Goal: Navigation & Orientation: Find specific page/section

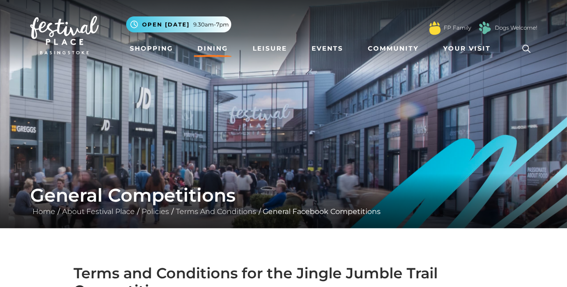
click at [212, 49] on link "Dining" at bounding box center [213, 48] width 38 height 17
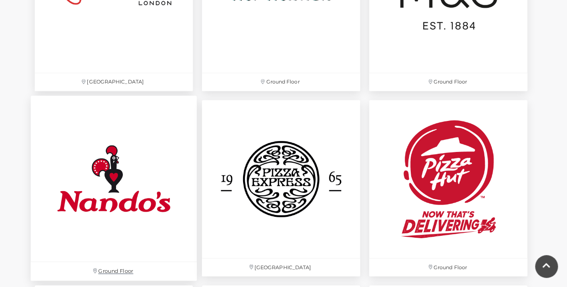
scroll to position [2359, 0]
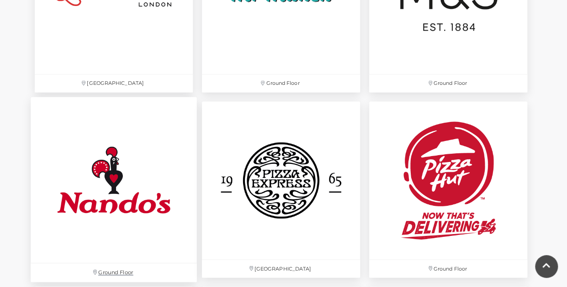
click at [140, 168] on img at bounding box center [114, 180] width 166 height 166
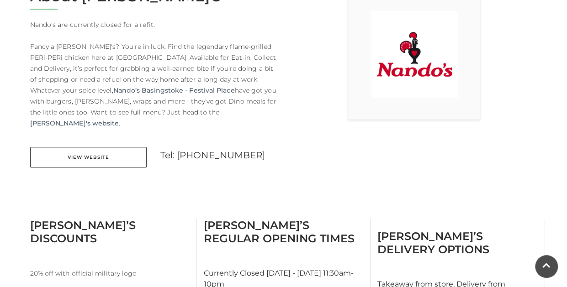
scroll to position [277, 0]
